Goal: Check status: Check status

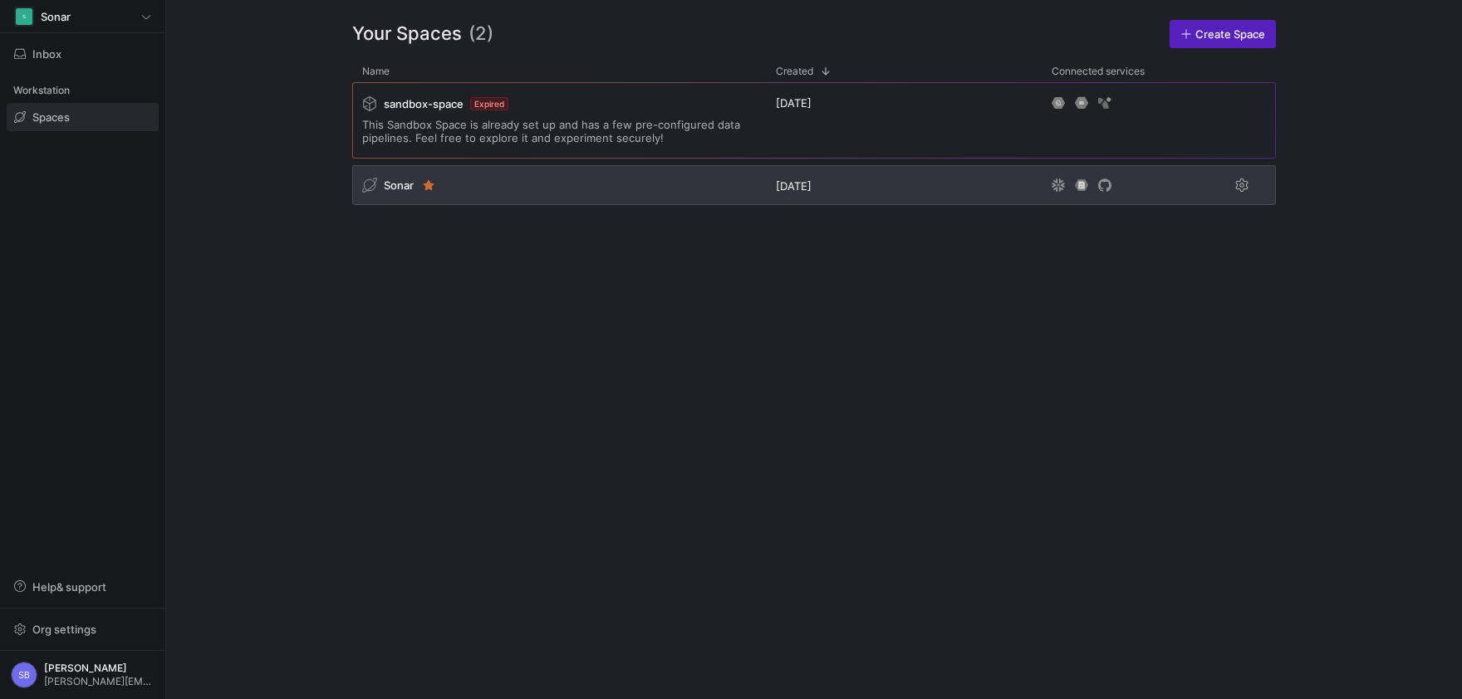
click at [410, 179] on span "Sonar" at bounding box center [399, 185] width 30 height 13
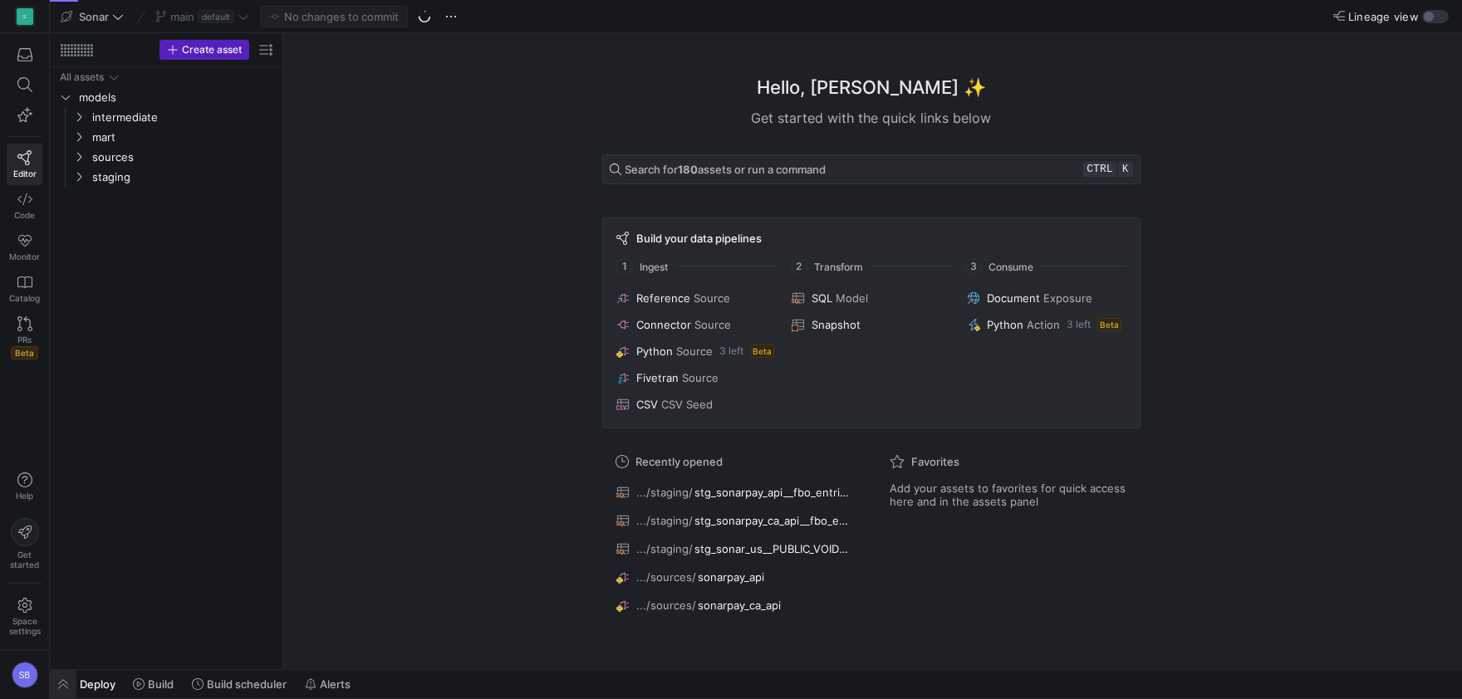
click at [71, 683] on span "button" at bounding box center [63, 684] width 27 height 28
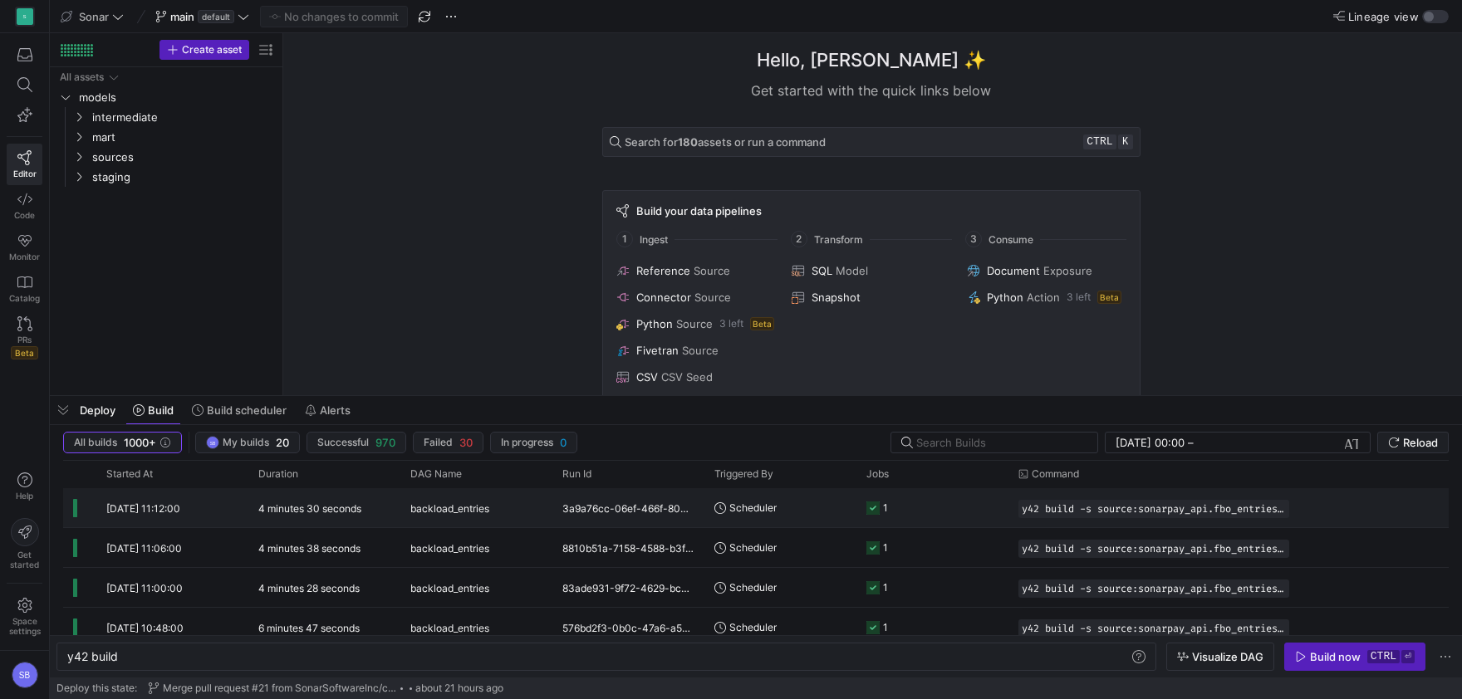
click at [332, 520] on div "4 minutes 30 seconds" at bounding box center [324, 507] width 152 height 39
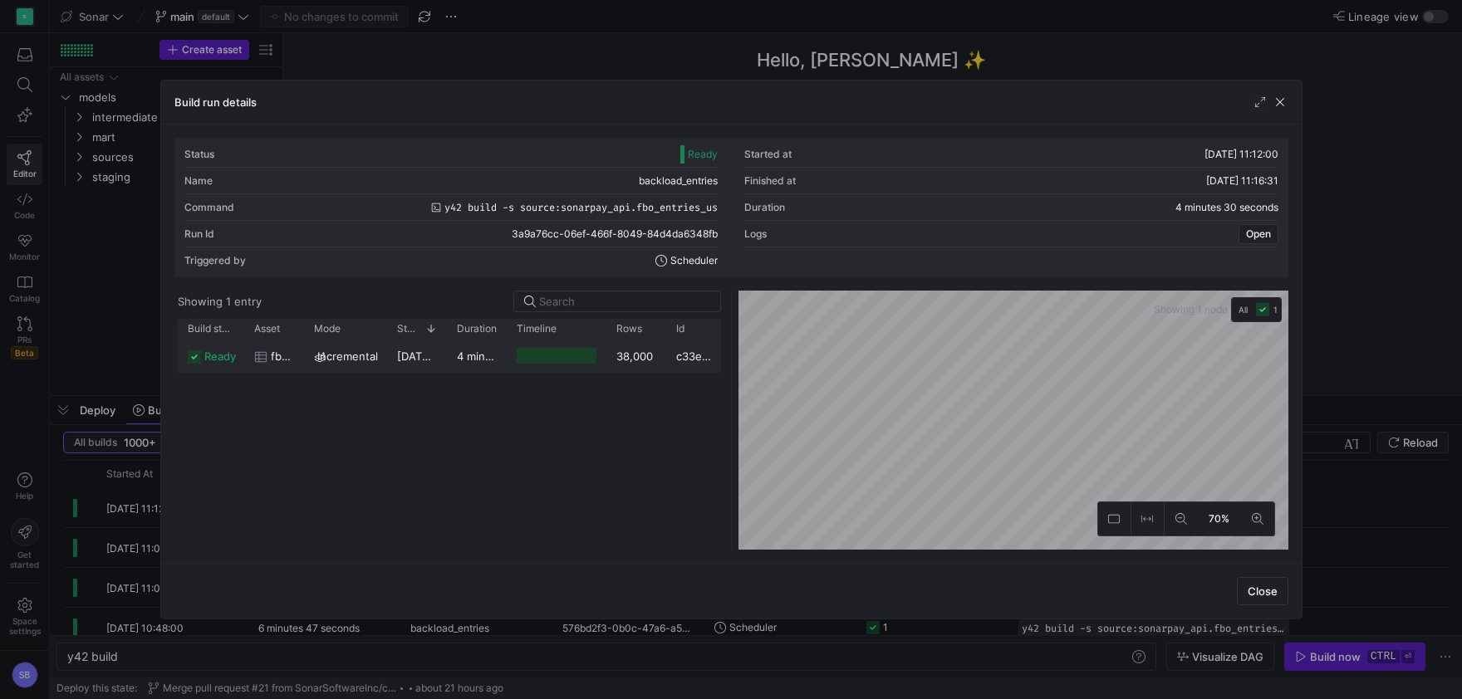
click at [484, 360] on y42-duration "4 minutes 28 seconds" at bounding box center [514, 356] width 115 height 13
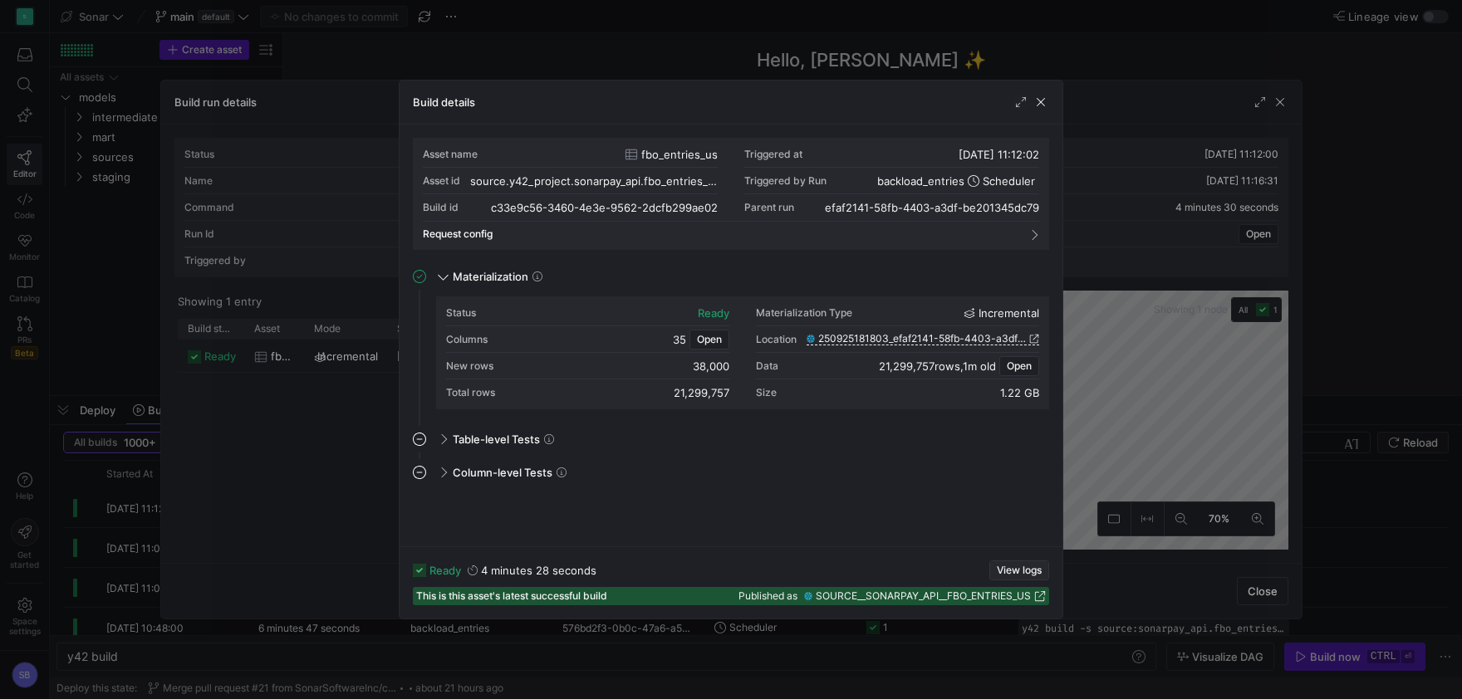
click at [1020, 564] on span "button" at bounding box center [1019, 571] width 58 height 18
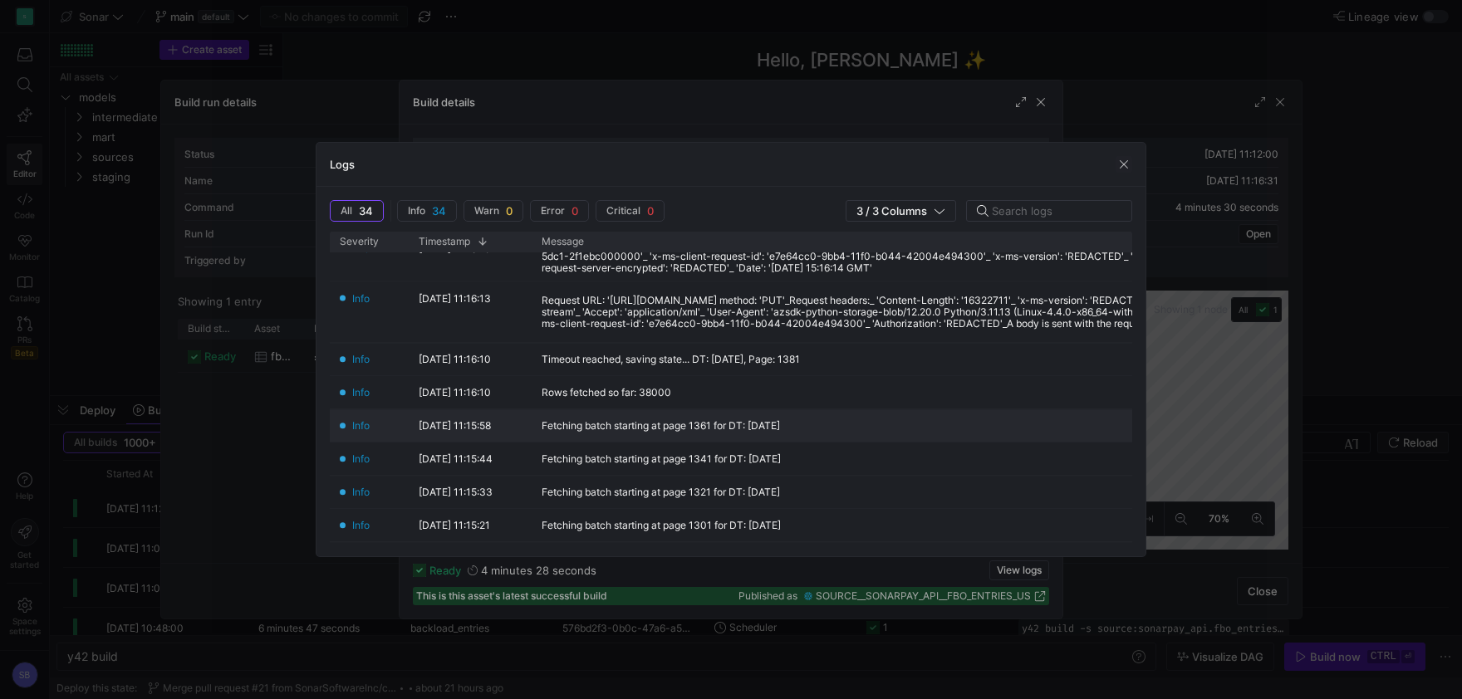
scroll to position [311, 0]
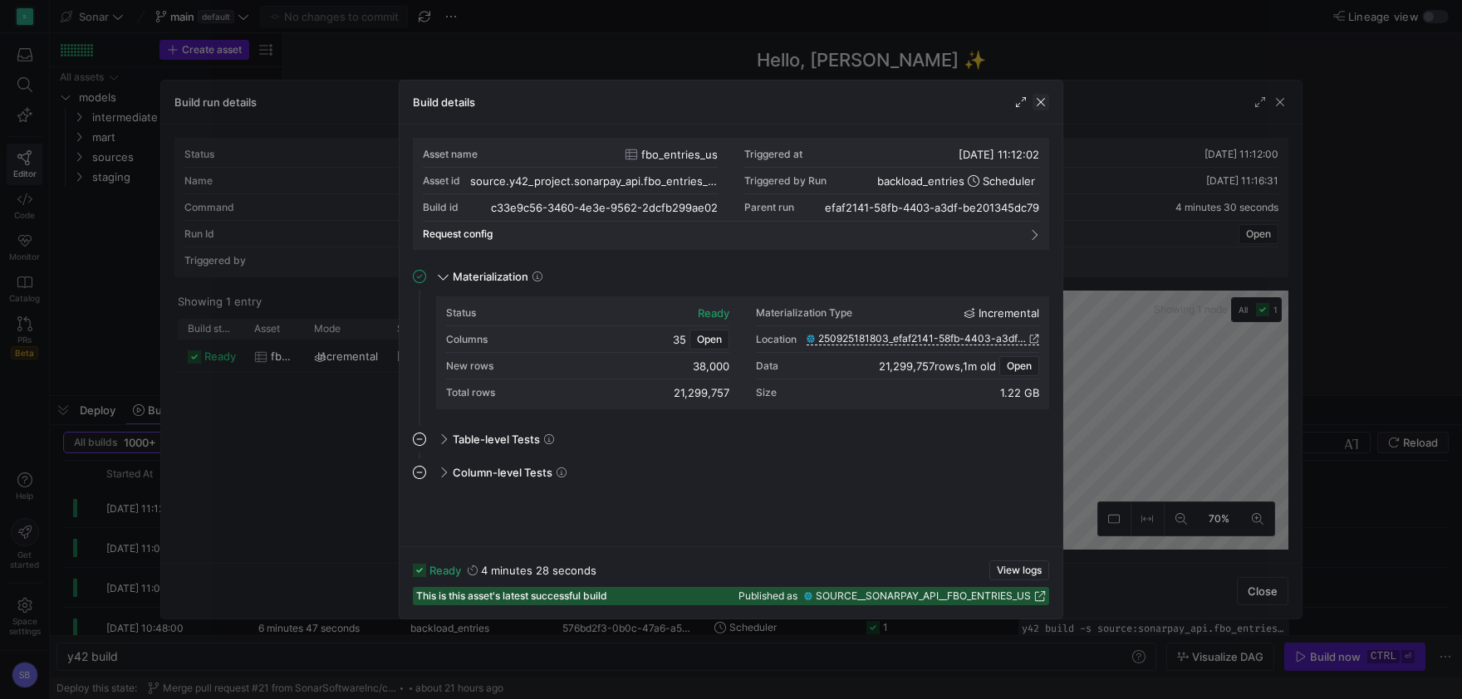
click at [1040, 108] on span "button" at bounding box center [1041, 102] width 17 height 17
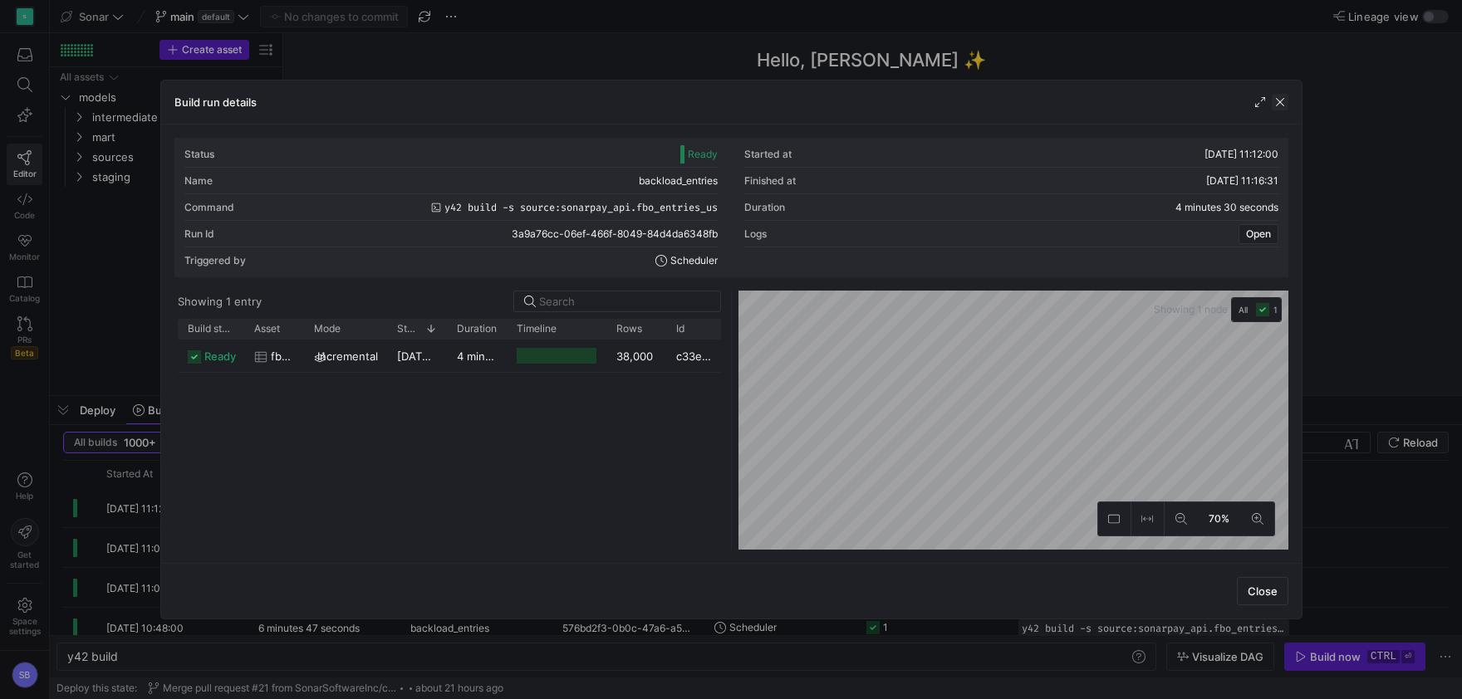
click at [1286, 99] on span "button" at bounding box center [1280, 102] width 17 height 17
